Goal: Register for event/course

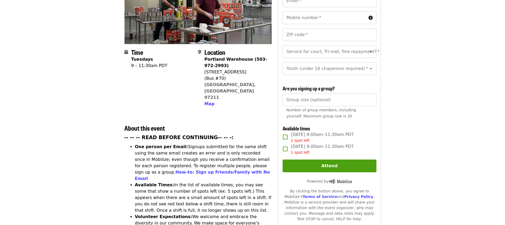
scroll to position [101, 0]
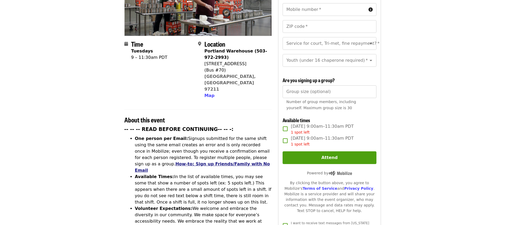
click at [251, 161] on link "How-to: Sign up Friends/Family with No Email" at bounding box center [202, 166] width 135 height 11
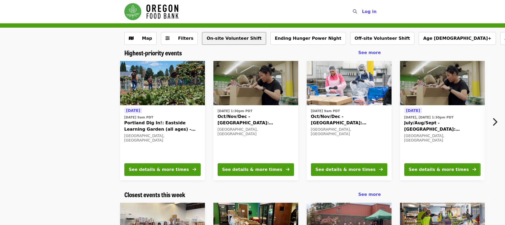
click at [224, 39] on button "On-site Volunteer Shift" at bounding box center [234, 38] width 64 height 13
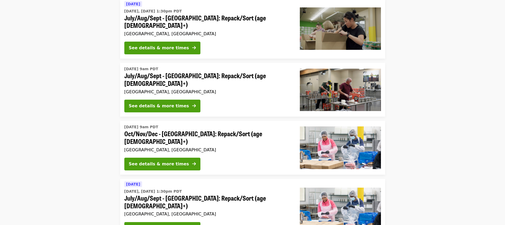
scroll to position [336, 0]
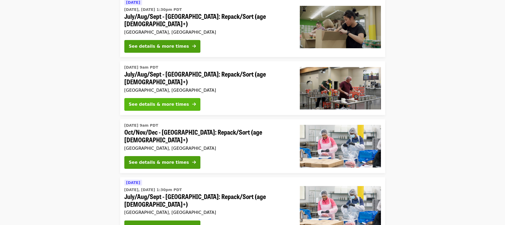
click at [153, 101] on div "See details & more times" at bounding box center [159, 104] width 60 height 6
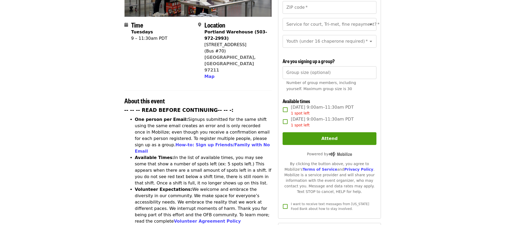
scroll to position [121, 0]
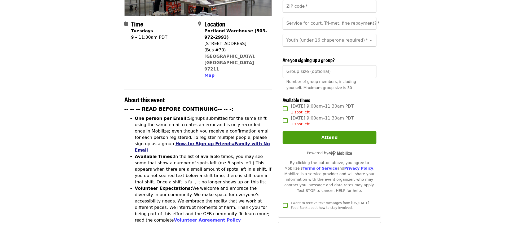
click at [241, 141] on link "How-to: Sign up Friends/Family with No Email" at bounding box center [202, 146] width 135 height 11
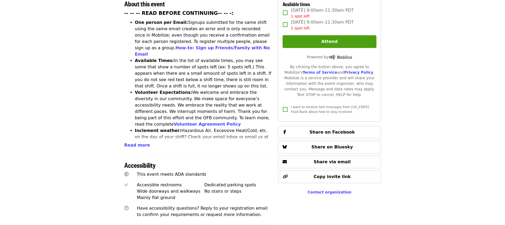
scroll to position [228, 0]
